Goal: Navigation & Orientation: Find specific page/section

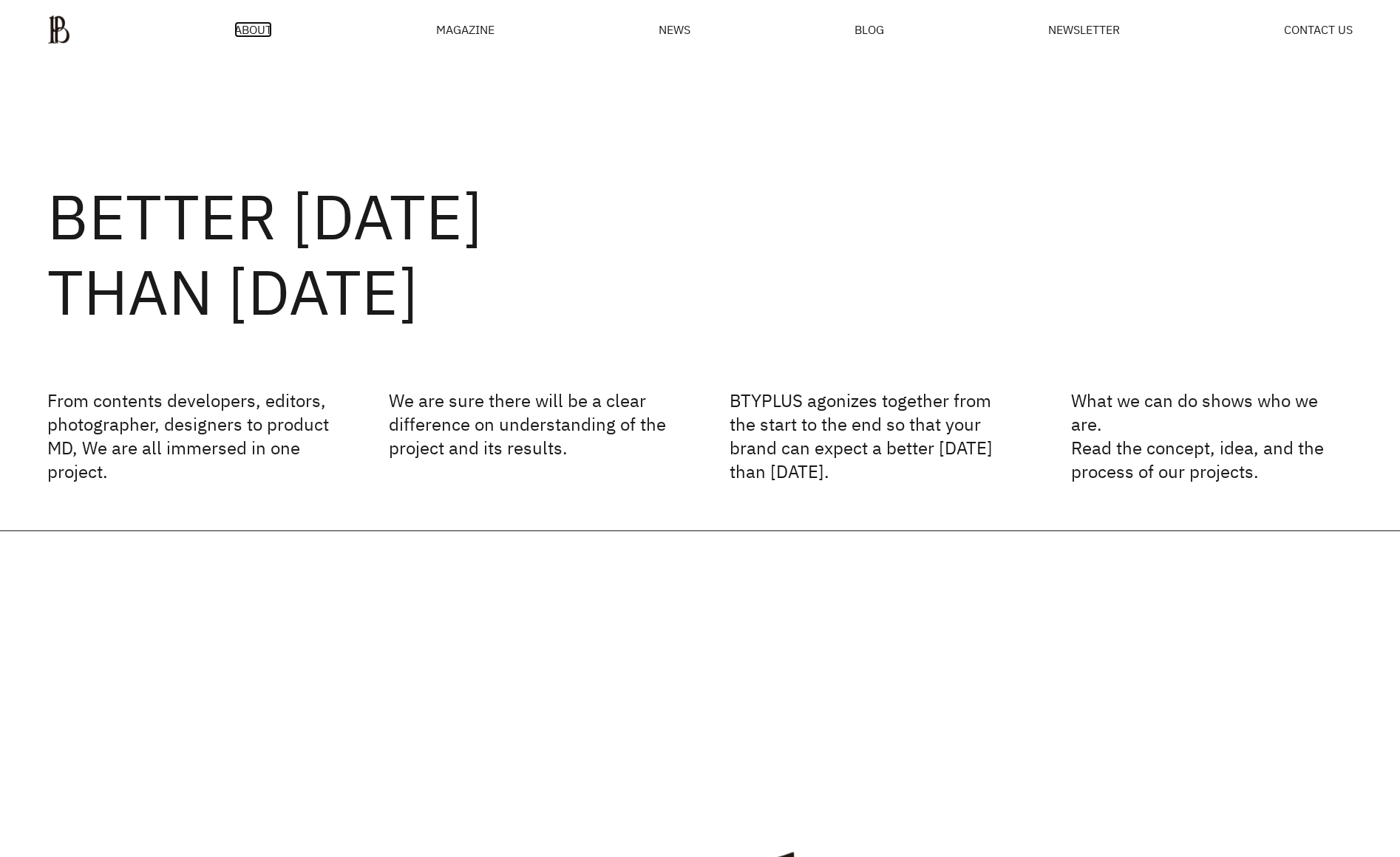
click at [236, 30] on span "ABOUT" at bounding box center [253, 30] width 38 height 12
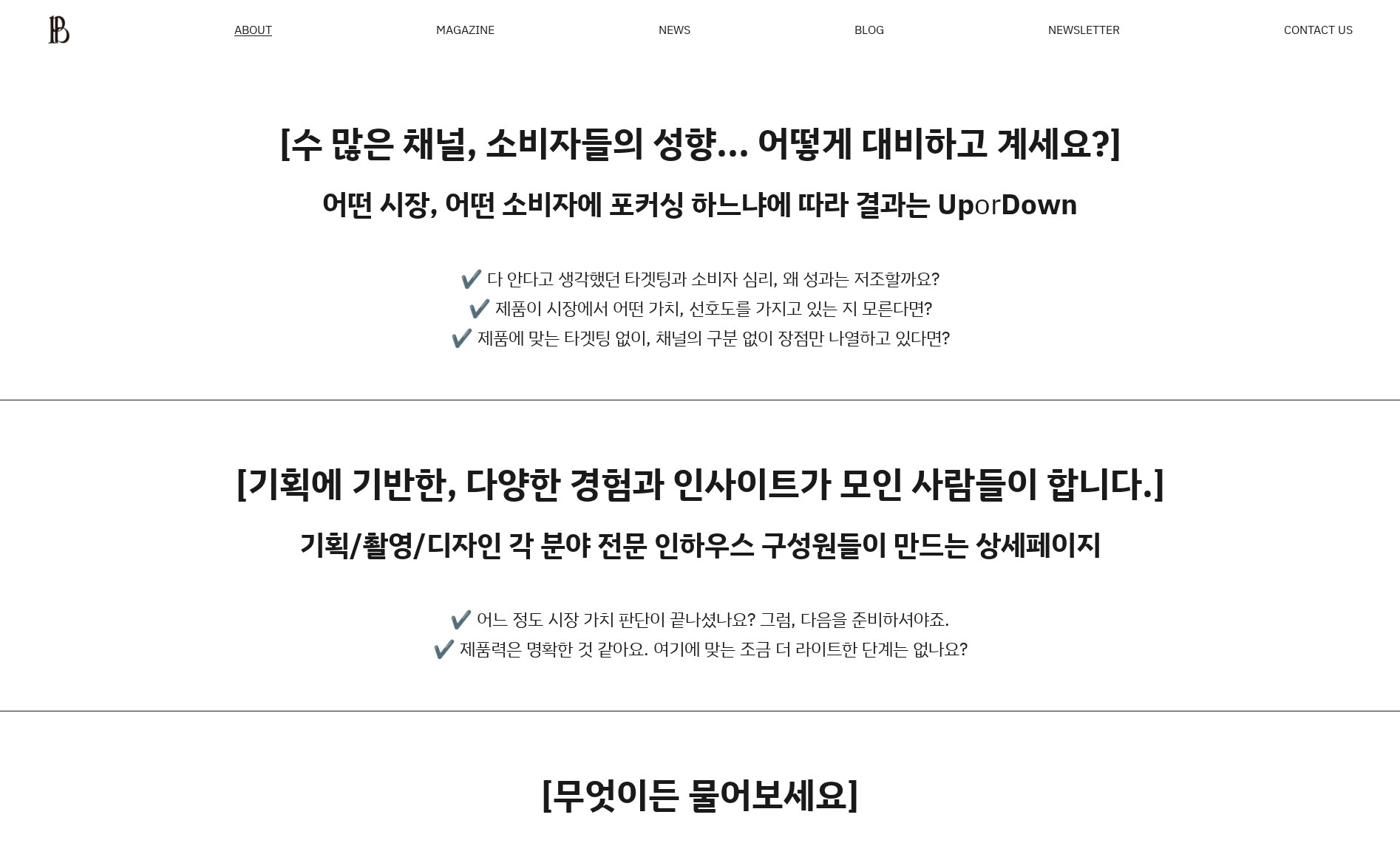
click at [449, 25] on div "MAGAZINE" at bounding box center [465, 30] width 59 height 12
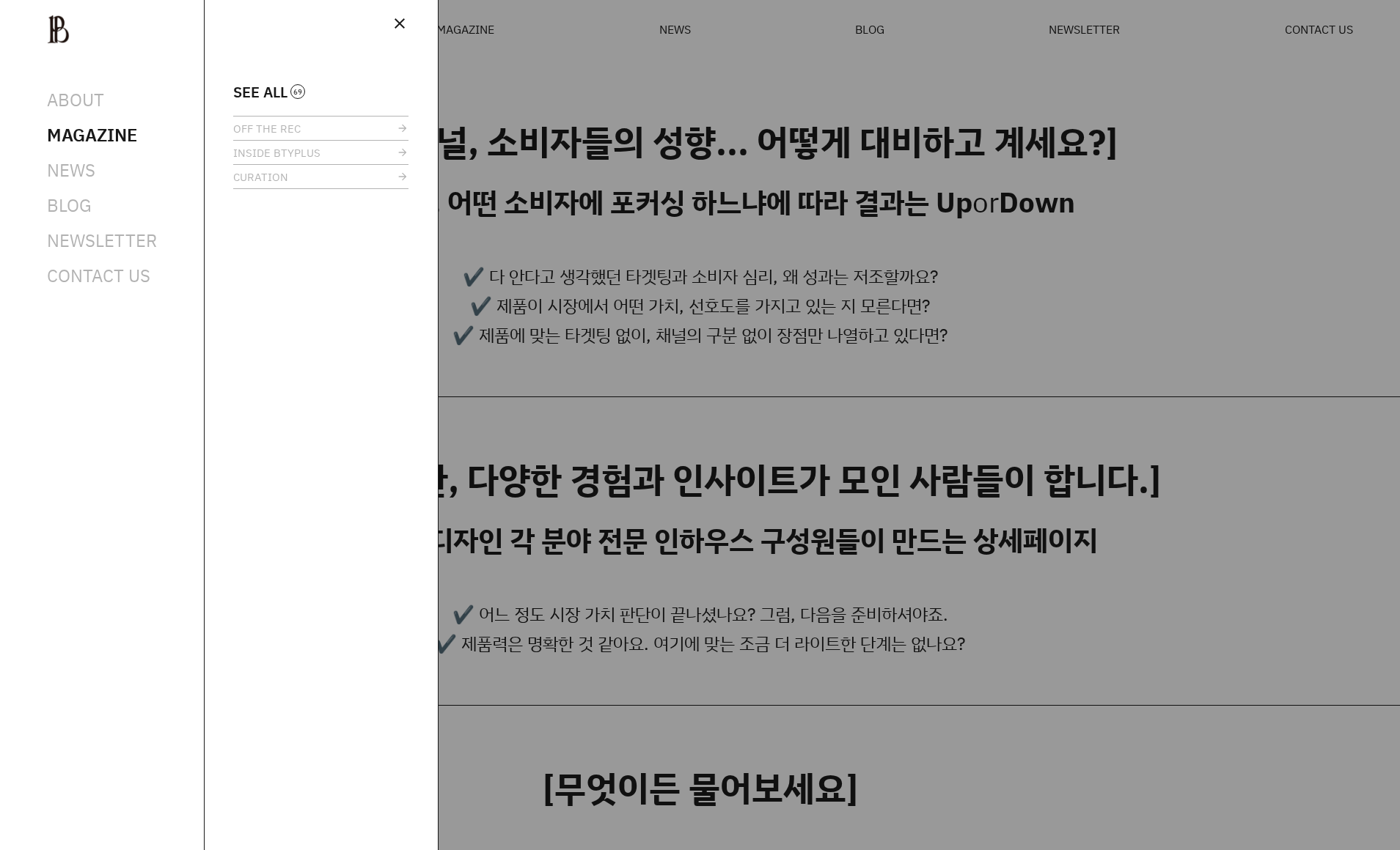
click at [696, 30] on div at bounding box center [700, 425] width 1400 height 850
click at [682, 33] on div at bounding box center [700, 425] width 1400 height 850
click at [280, 89] on span "SEE ALL" at bounding box center [260, 92] width 54 height 11
